Goal: Task Accomplishment & Management: Use online tool/utility

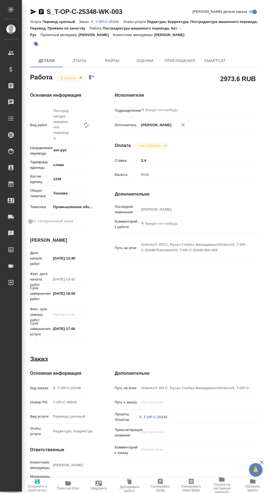
type textarea "x"
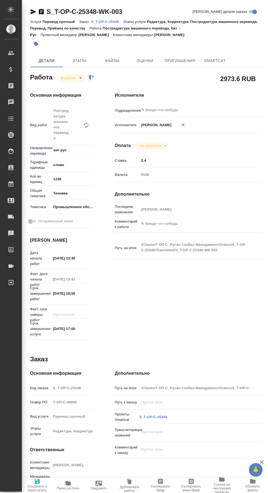
type textarea "x"
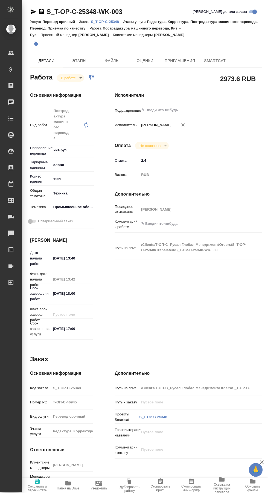
type textarea "x"
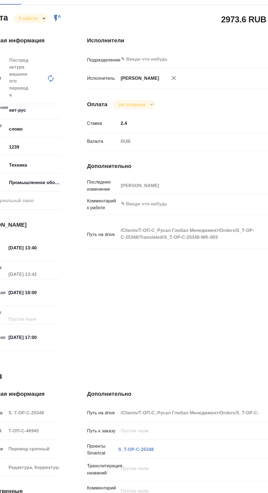
scroll to position [0, 1]
